Goal: Information Seeking & Learning: Learn about a topic

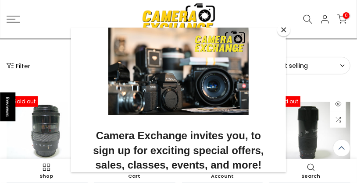
scroll to position [213, 0]
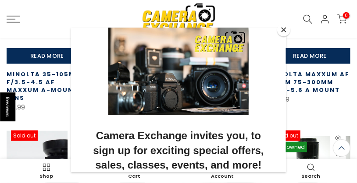
click at [281, 31] on button "Close" at bounding box center [283, 29] width 13 height 13
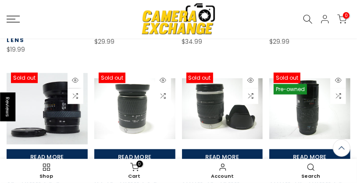
scroll to position [224, 0]
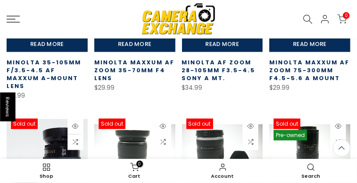
click at [12, 20] on icon at bounding box center [13, 19] width 13 height 7
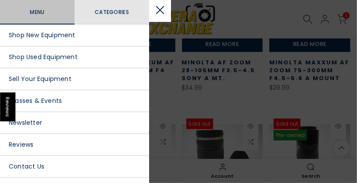
scroll to position [224, 0]
click at [106, 15] on span "Categories" at bounding box center [112, 12] width 66 height 10
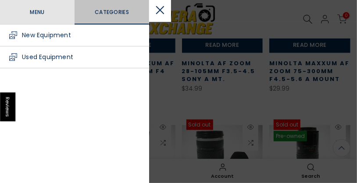
scroll to position [224, 0]
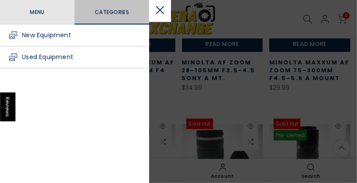
click at [57, 35] on link "New Equipment" at bounding box center [74, 36] width 149 height 22
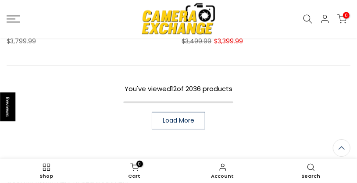
scroll to position [588, 0]
click at [176, 118] on span "Load More" at bounding box center [179, 121] width 32 height 6
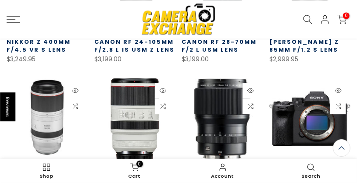
scroll to position [714, 0]
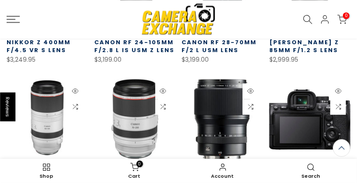
click at [310, 104] on link at bounding box center [309, 127] width 81 height 97
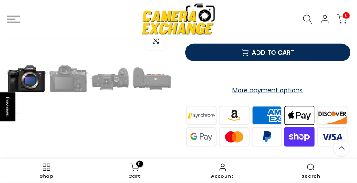
scroll to position [187, 0]
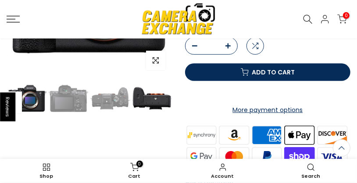
click at [163, 99] on img at bounding box center [152, 99] width 40 height 40
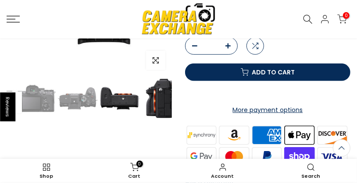
scroll to position [0, 78]
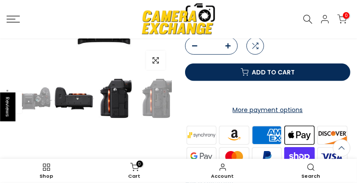
click at [117, 109] on img at bounding box center [116, 99] width 40 height 40
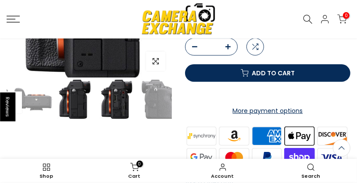
scroll to position [188, 0]
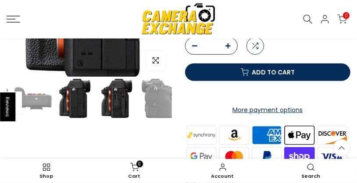
click at [116, 107] on img at bounding box center [117, 99] width 40 height 40
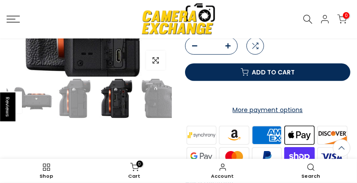
scroll to position [0, 124]
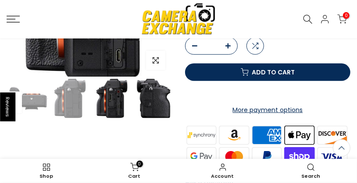
click at [142, 106] on img at bounding box center [154, 99] width 40 height 40
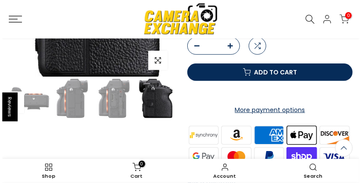
scroll to position [187, 0]
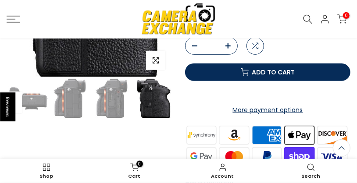
click at [13, 19] on rect at bounding box center [11, 19] width 9 height 1
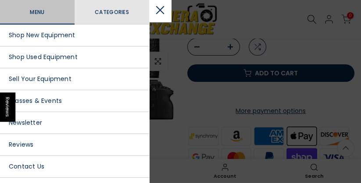
scroll to position [188, 0]
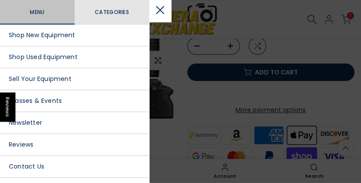
click at [104, 12] on span "Categories" at bounding box center [112, 12] width 66 height 10
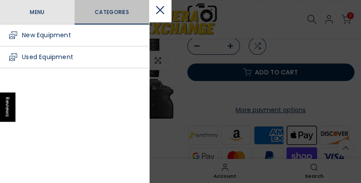
click at [61, 32] on link "New Equipment" at bounding box center [74, 36] width 149 height 22
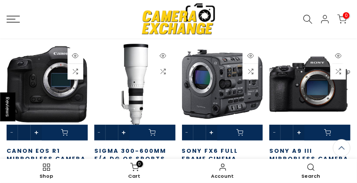
scroll to position [163, 0]
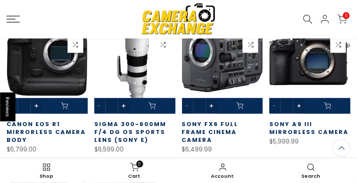
click at [140, 62] on link at bounding box center [134, 65] width 81 height 97
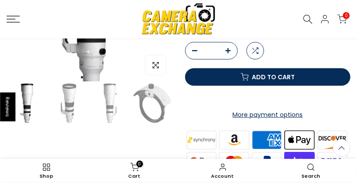
scroll to position [213, 0]
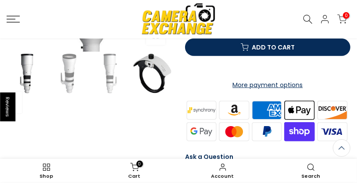
click at [155, 78] on img at bounding box center [152, 74] width 40 height 40
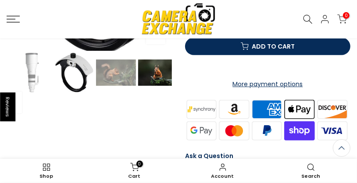
scroll to position [212, 0]
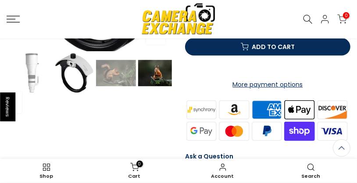
click at [150, 73] on img at bounding box center [158, 73] width 40 height 40
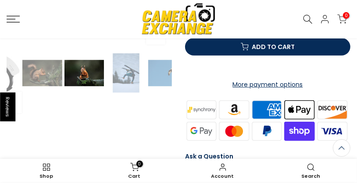
scroll to position [0, 160]
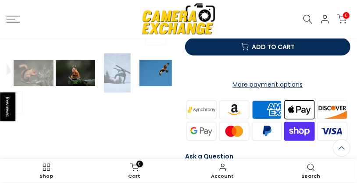
click at [150, 74] on img at bounding box center [159, 73] width 40 height 40
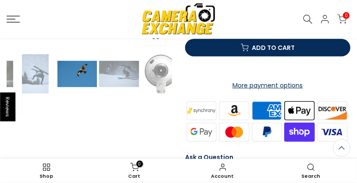
scroll to position [213, 0]
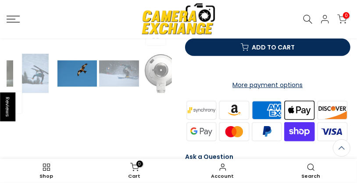
click at [150, 74] on img at bounding box center [161, 74] width 40 height 40
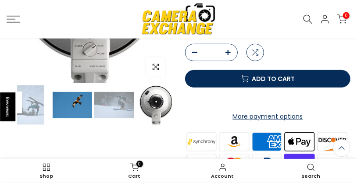
scroll to position [138, 0]
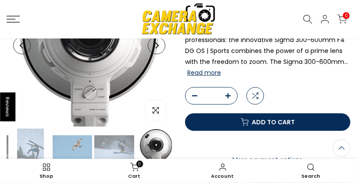
click at [156, 114] on span "button" at bounding box center [155, 110] width 19 height 19
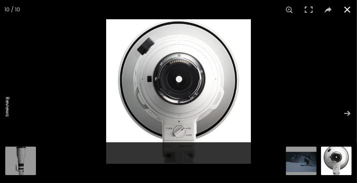
scroll to position [137, 0]
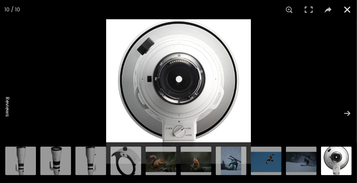
click at [349, 8] on button at bounding box center [347, 9] width 19 height 19
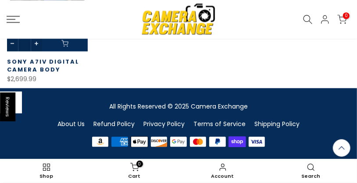
scroll to position [798, 0]
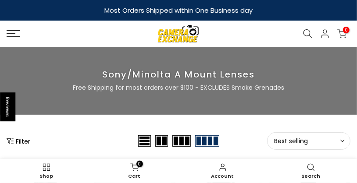
click at [14, 36] on icon at bounding box center [13, 33] width 13 height 7
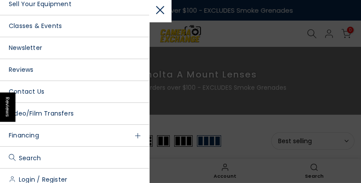
scroll to position [82, 0]
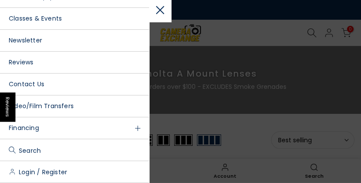
click at [64, 107] on link "Video/Film Transfers" at bounding box center [74, 107] width 149 height 22
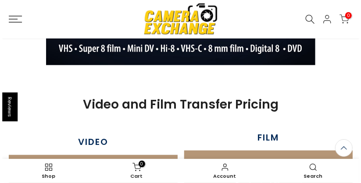
scroll to position [183, 0]
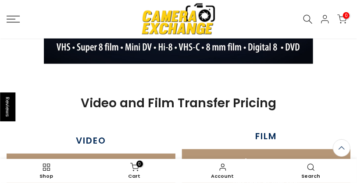
click at [15, 20] on icon at bounding box center [13, 19] width 13 height 7
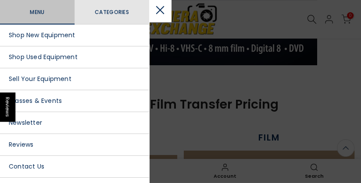
scroll to position [182, 0]
click at [104, 14] on span "Categories" at bounding box center [112, 12] width 66 height 10
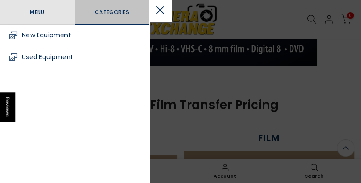
click at [55, 34] on link "New Equipment" at bounding box center [74, 36] width 149 height 22
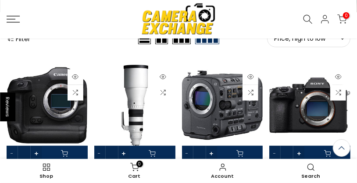
scroll to position [111, 0]
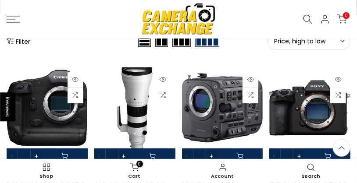
click at [135, 82] on link at bounding box center [134, 116] width 81 height 97
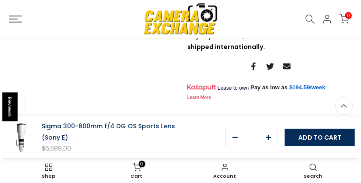
scroll to position [489, 0]
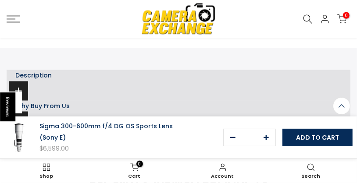
click at [17, 20] on icon at bounding box center [13, 19] width 13 height 7
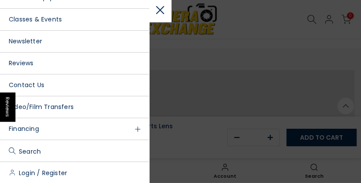
scroll to position [82, 0]
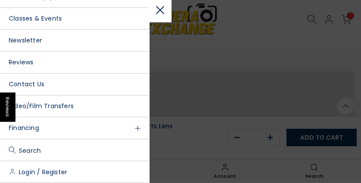
click at [60, 107] on link "Video/Film Transfers" at bounding box center [74, 107] width 149 height 22
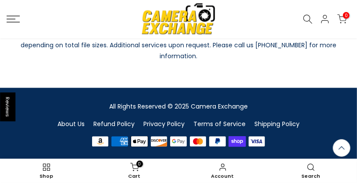
scroll to position [458, 0]
click at [16, 23] on div "Shop New Equipment Shop Used Equipment Sell Your Equipment Classes & Events Vid…" at bounding box center [178, 19] width 357 height 39
click at [15, 19] on rect at bounding box center [11, 19] width 9 height 1
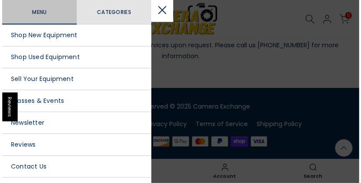
scroll to position [459, 0]
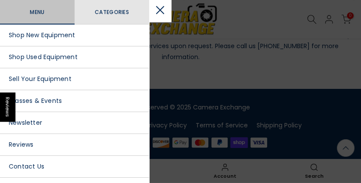
click at [97, 16] on span "Categories" at bounding box center [112, 12] width 66 height 10
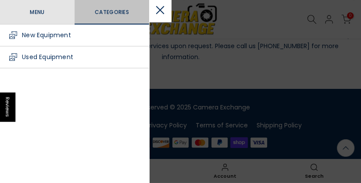
scroll to position [459, 0]
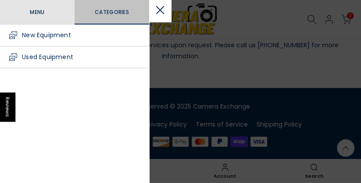
click at [68, 34] on link "New Equipment" at bounding box center [74, 36] width 149 height 22
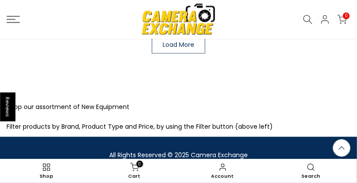
scroll to position [588, 0]
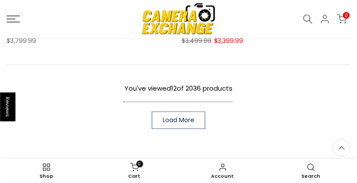
click at [166, 118] on span "Load More" at bounding box center [179, 121] width 32 height 6
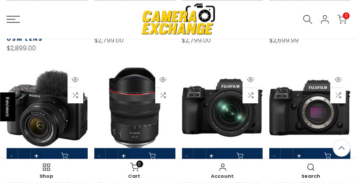
scroll to position [940, 0]
